Goal: Check status: Check status

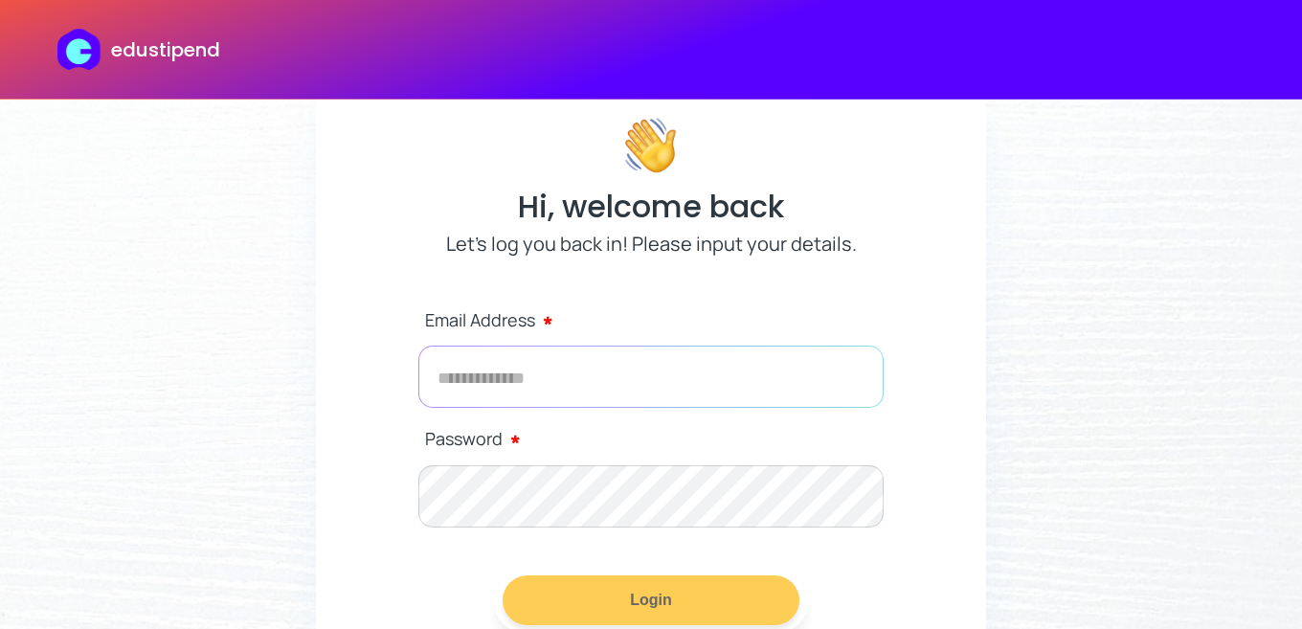
click at [637, 375] on input "email" at bounding box center [650, 377] width 465 height 62
type input "*"
type input "**********"
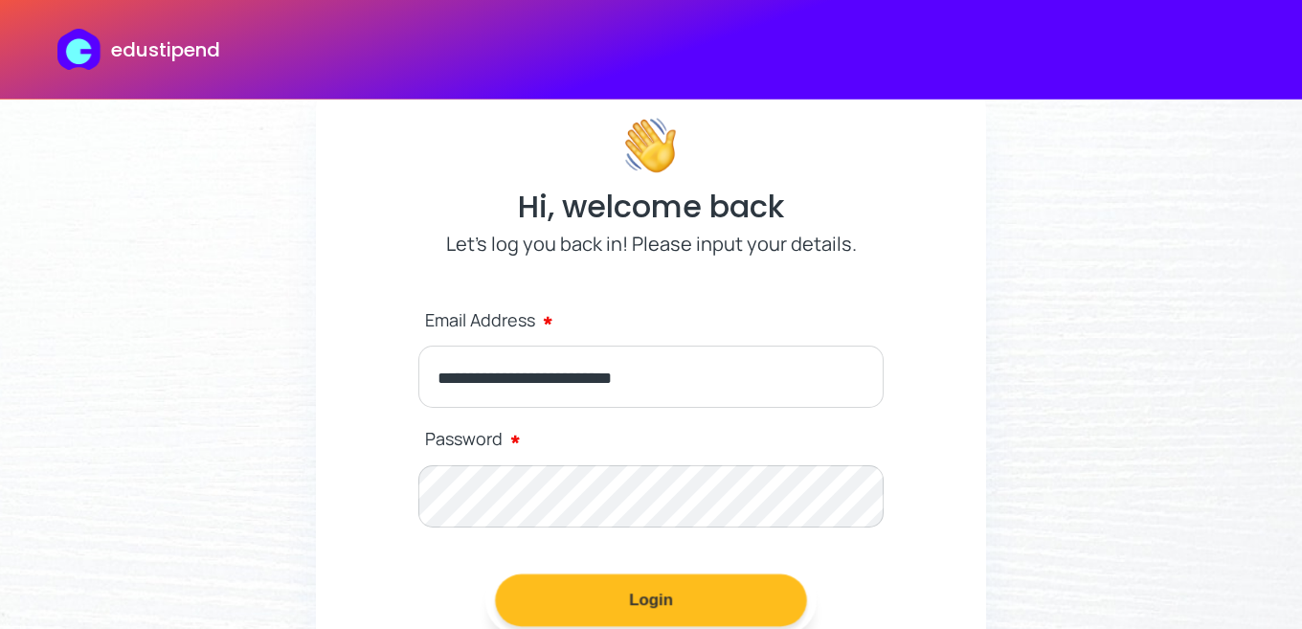
click at [574, 593] on button "Login" at bounding box center [651, 600] width 312 height 53
click at [689, 618] on button "Login" at bounding box center [651, 600] width 312 height 53
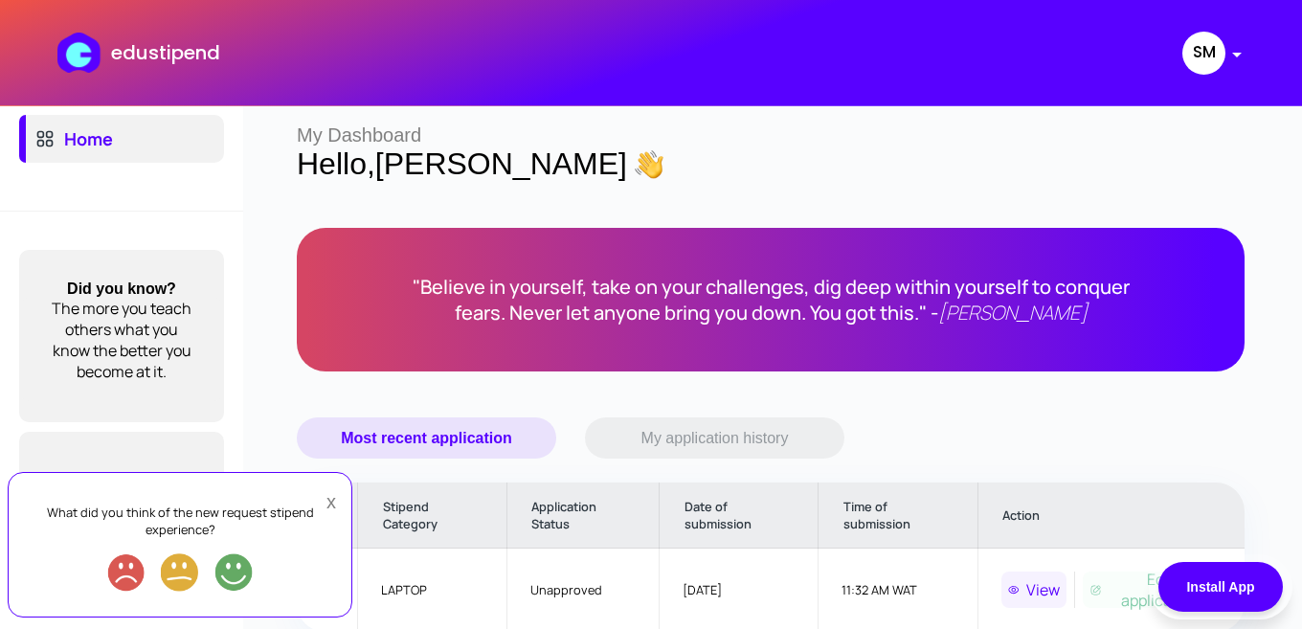
click at [326, 504] on button "x" at bounding box center [331, 502] width 25 height 50
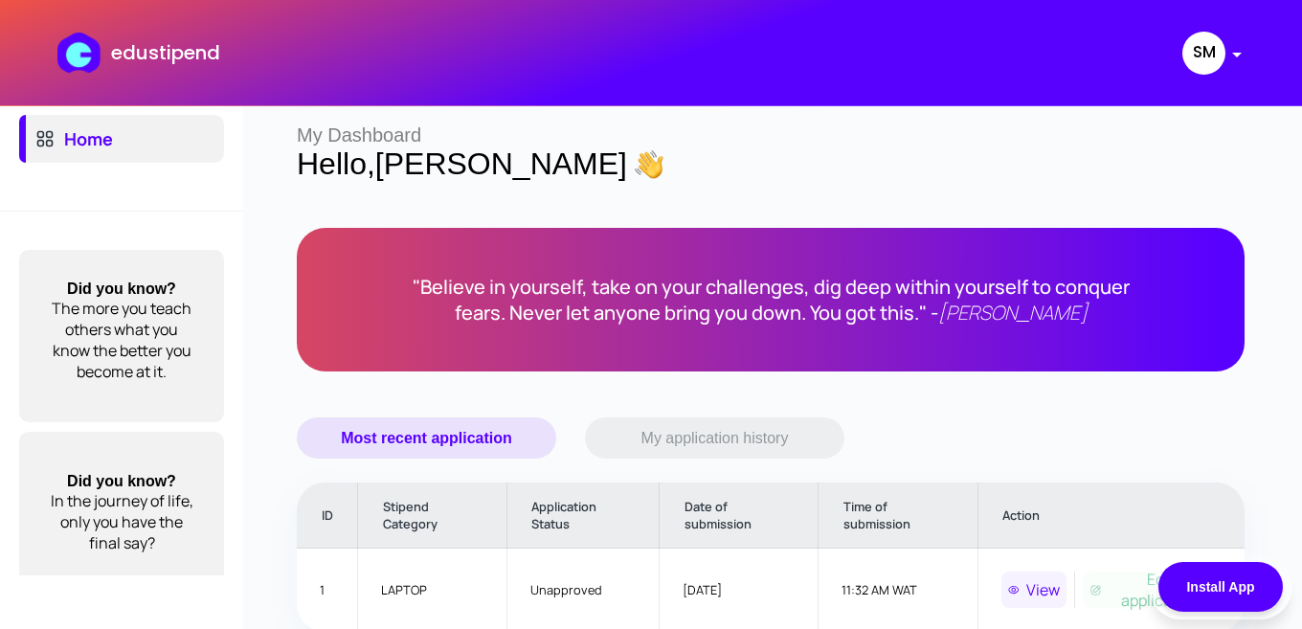
click at [1301, 554] on div "My Dashboard Hello, [PERSON_NAME] " Believe in yourself, take on your challenge…" at bounding box center [770, 407] width 1063 height 815
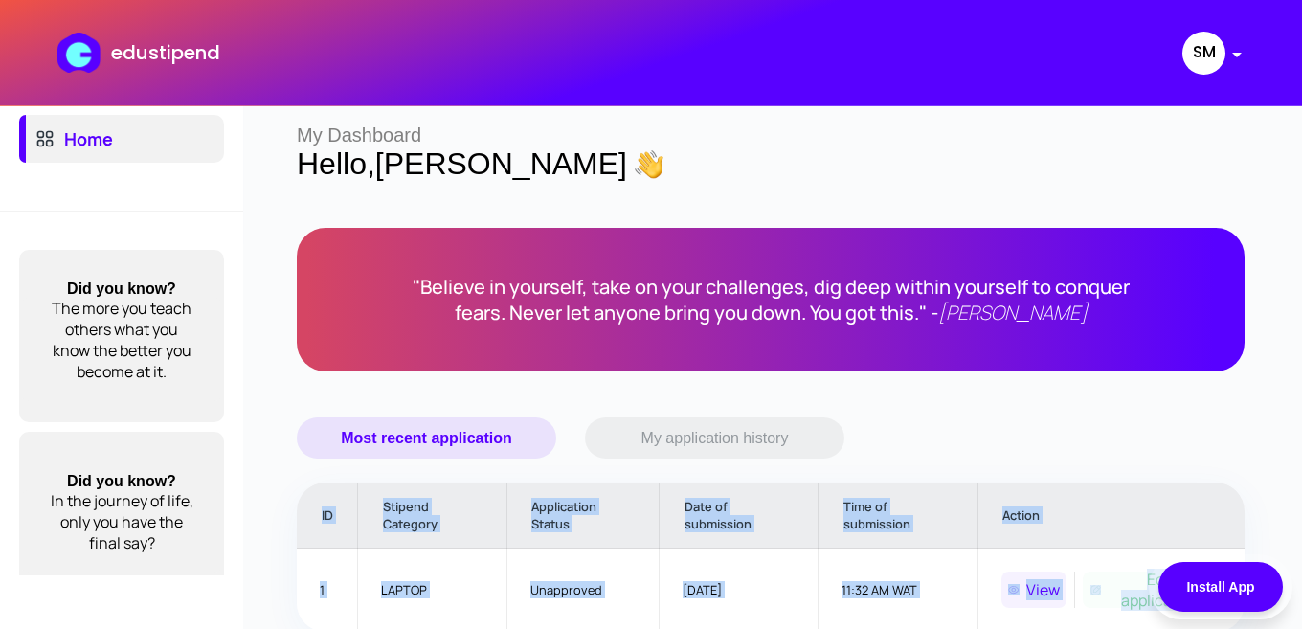
click at [1301, 554] on div "My Dashboard Hello, [PERSON_NAME] " Believe in yourself, take on your challenge…" at bounding box center [770, 407] width 1063 height 815
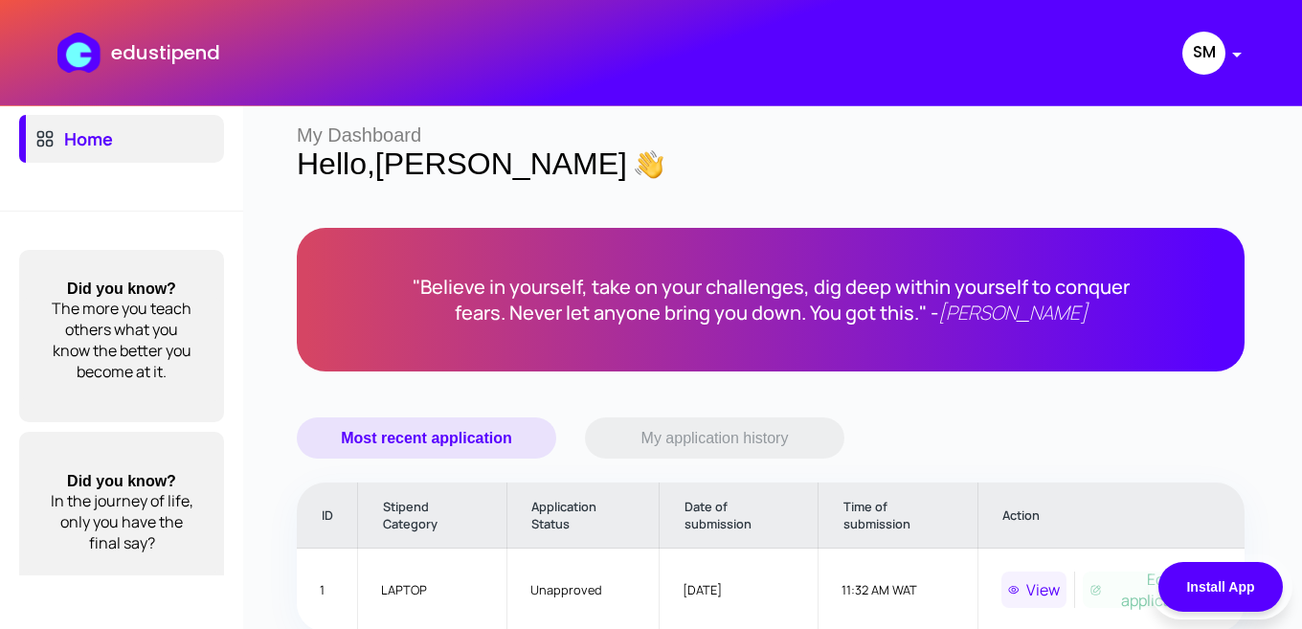
click at [1251, 444] on div "My Dashboard Hello, [PERSON_NAME] " Believe in yourself, take on your challenge…" at bounding box center [770, 407] width 1063 height 815
click at [1046, 600] on p "View" at bounding box center [1043, 589] width 34 height 21
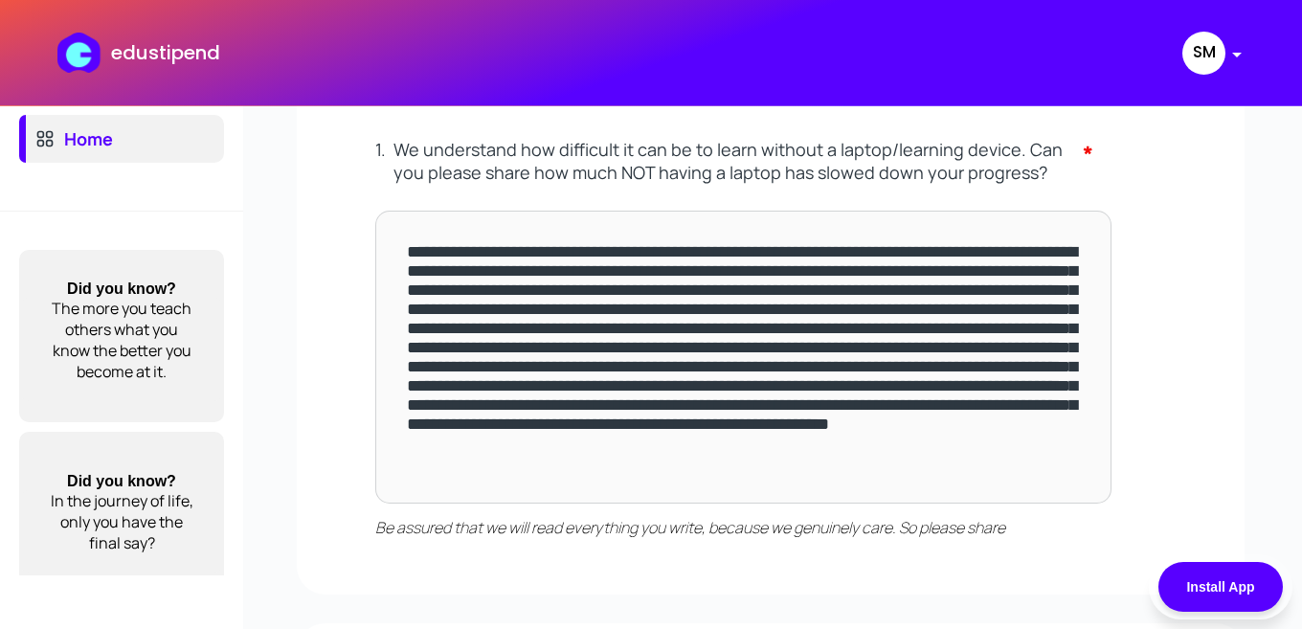
scroll to position [866, 0]
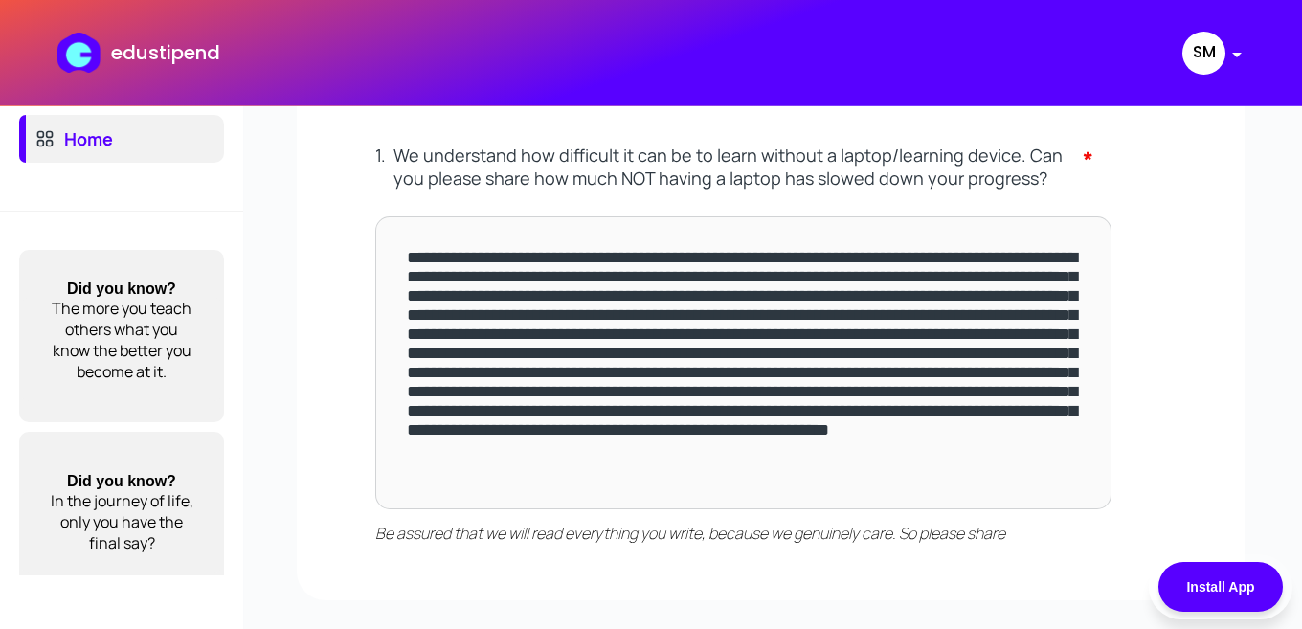
click at [752, 394] on textarea "**********" at bounding box center [743, 362] width 736 height 293
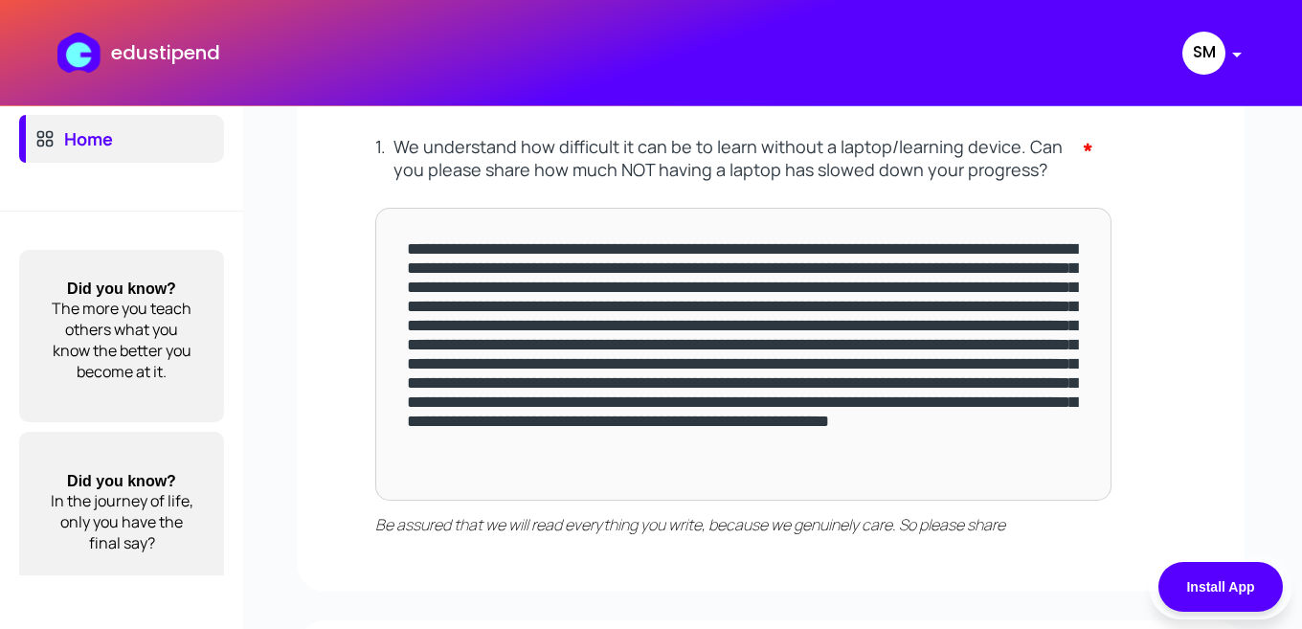
scroll to position [876, 0]
click at [672, 380] on textarea "**********" at bounding box center [743, 353] width 736 height 293
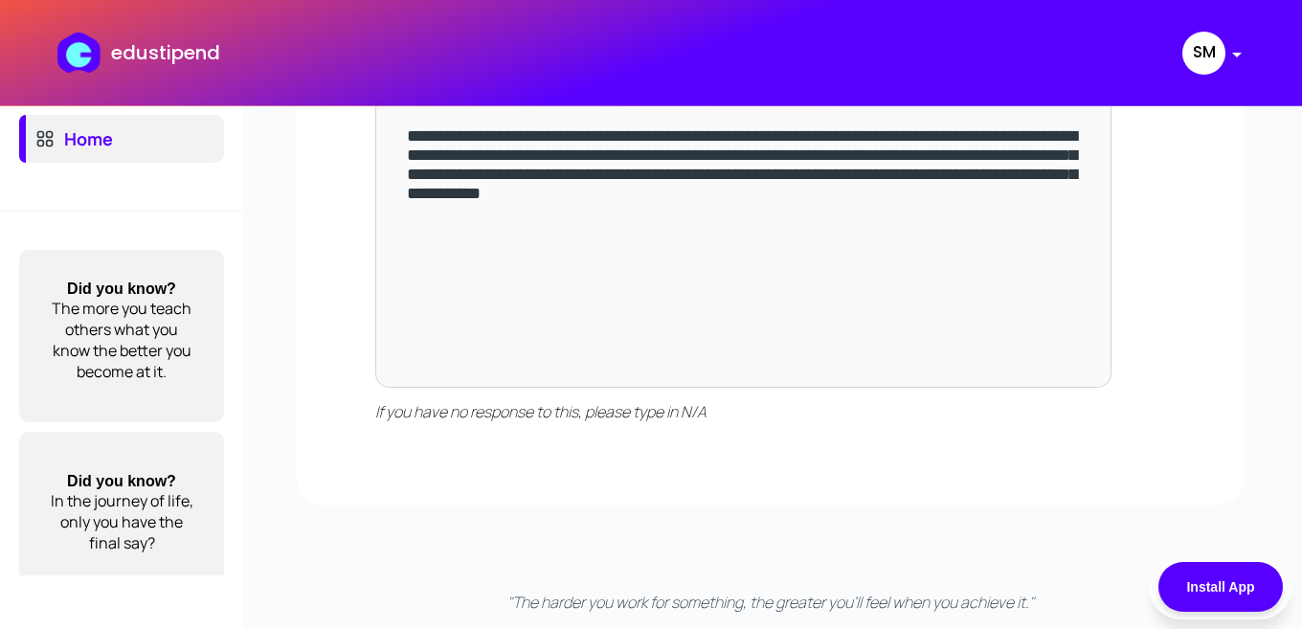
scroll to position [0, 0]
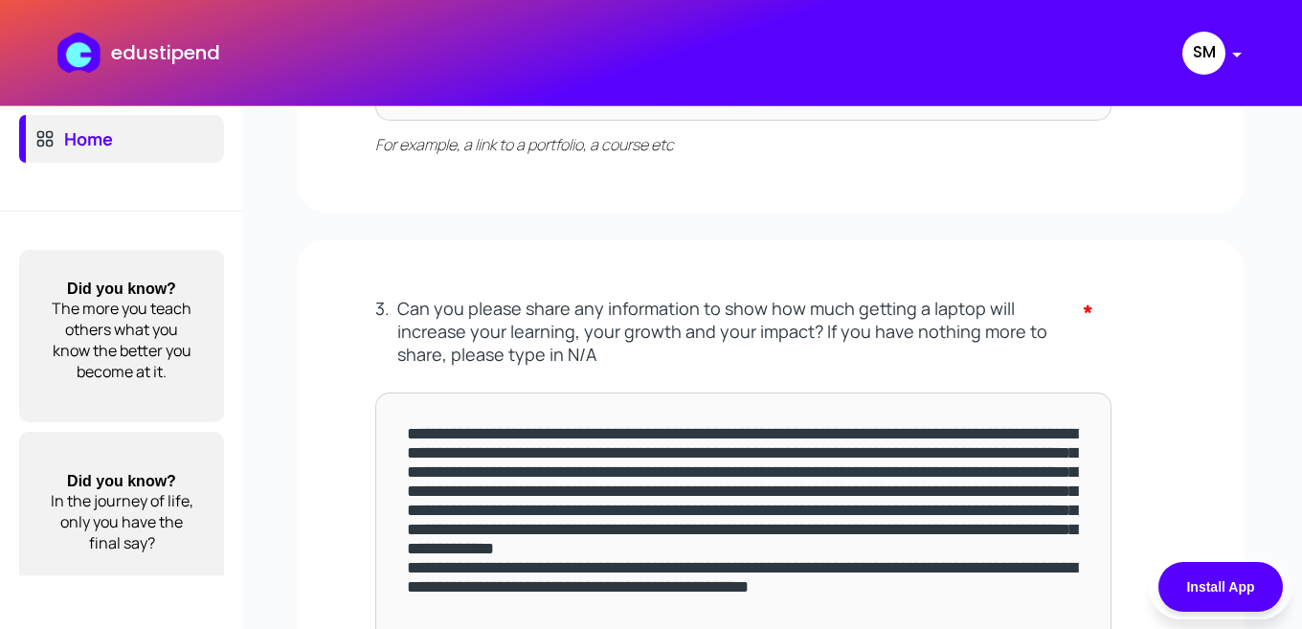
click at [1231, 52] on div "SM" at bounding box center [1213, 53] width 62 height 48
click at [1235, 56] on img at bounding box center [1237, 55] width 10 height 5
click at [1236, 98] on button "Log out" at bounding box center [1236, 98] width 91 height 38
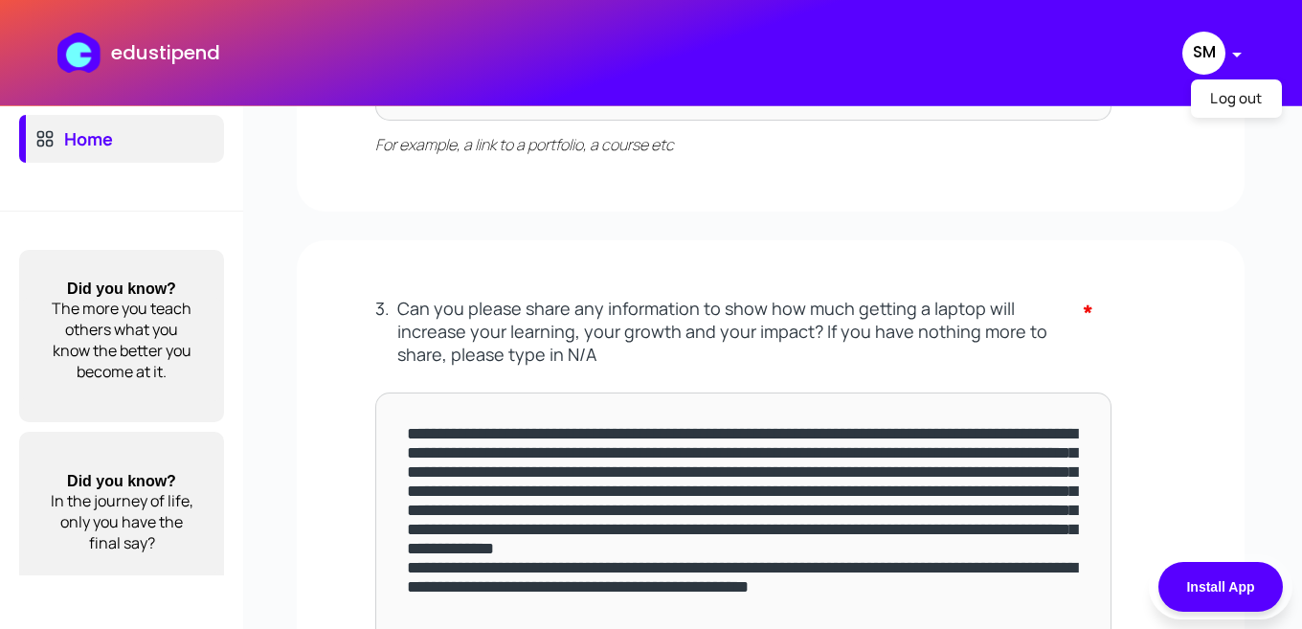
click at [1236, 98] on button "Log out" at bounding box center [1236, 98] width 91 height 38
